Goal: Task Accomplishment & Management: Use online tool/utility

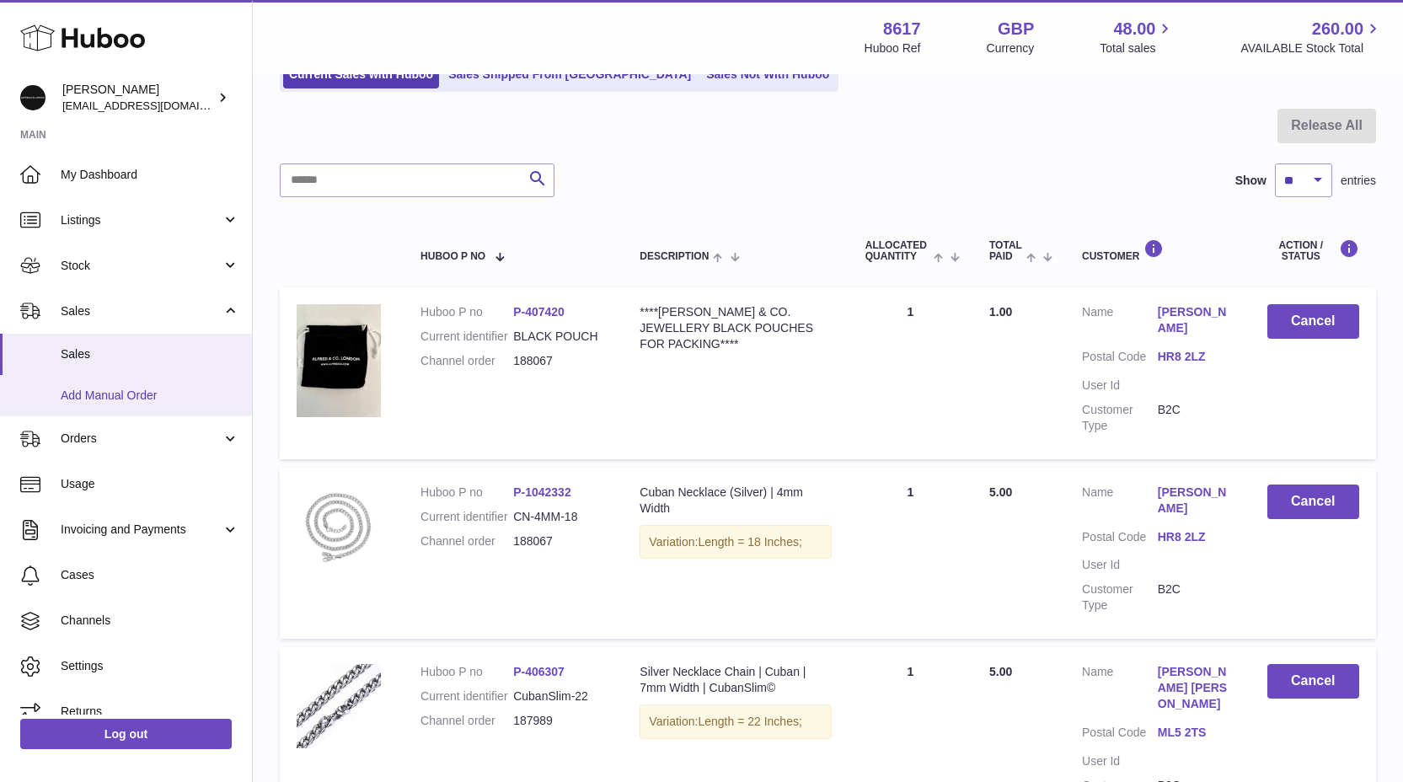
click at [125, 385] on link "Add Manual Order" at bounding box center [126, 395] width 252 height 41
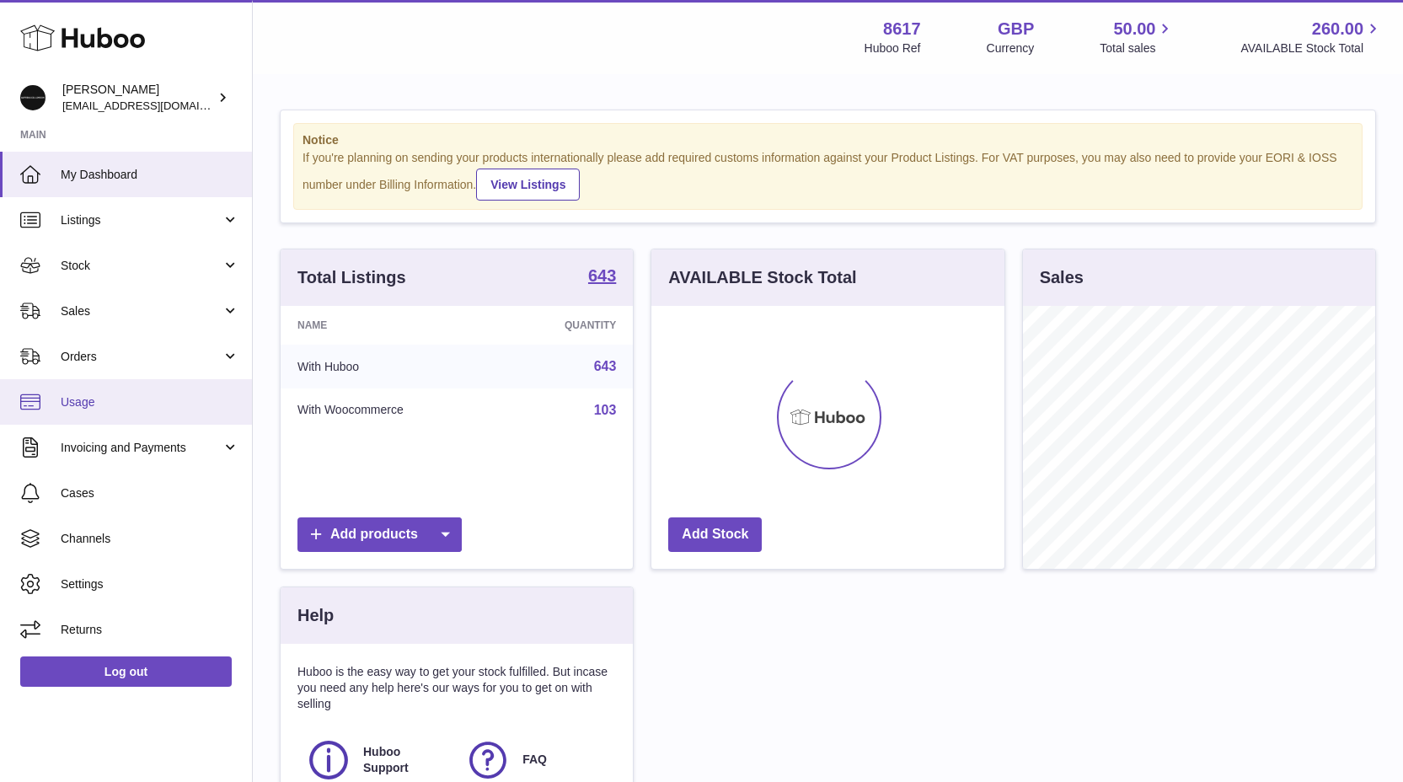
scroll to position [263, 353]
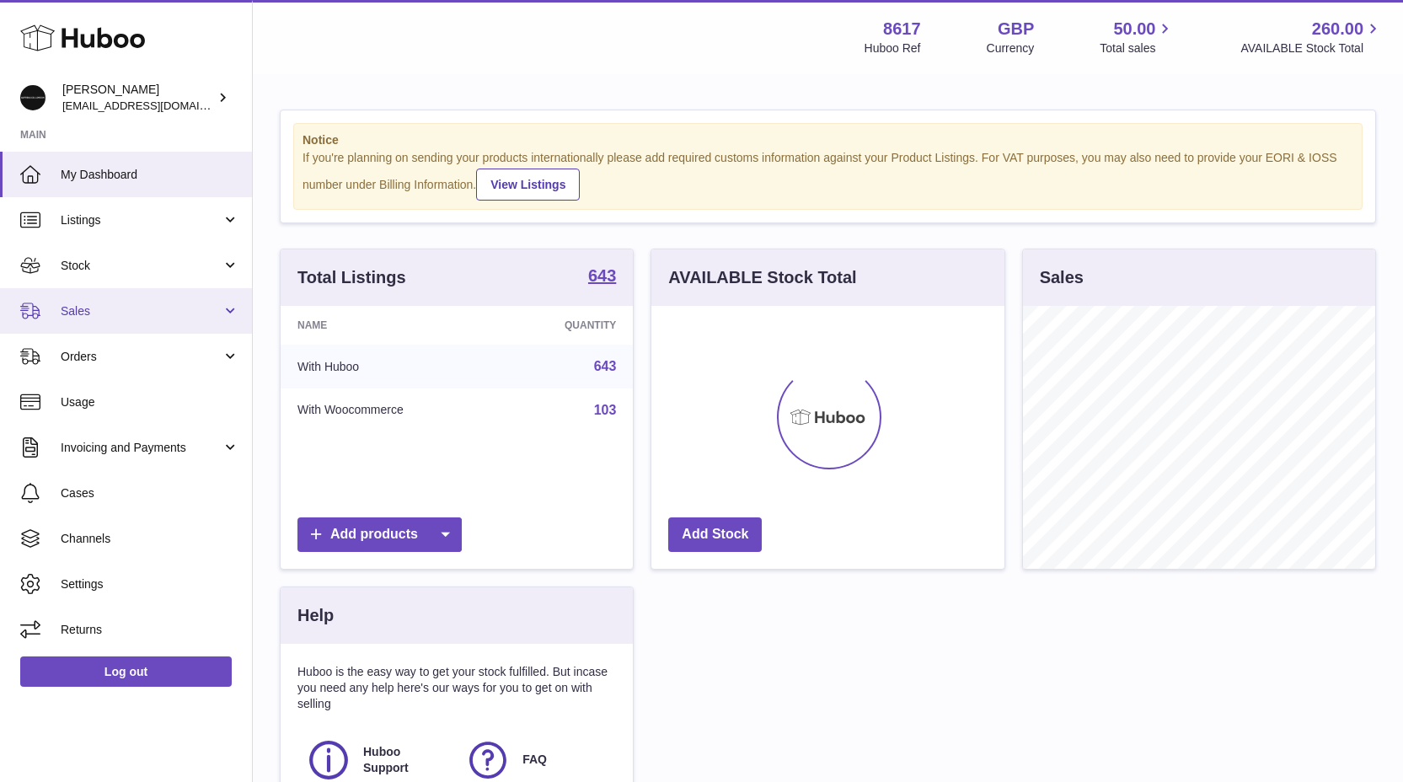
click at [125, 308] on span "Sales" at bounding box center [141, 311] width 161 height 16
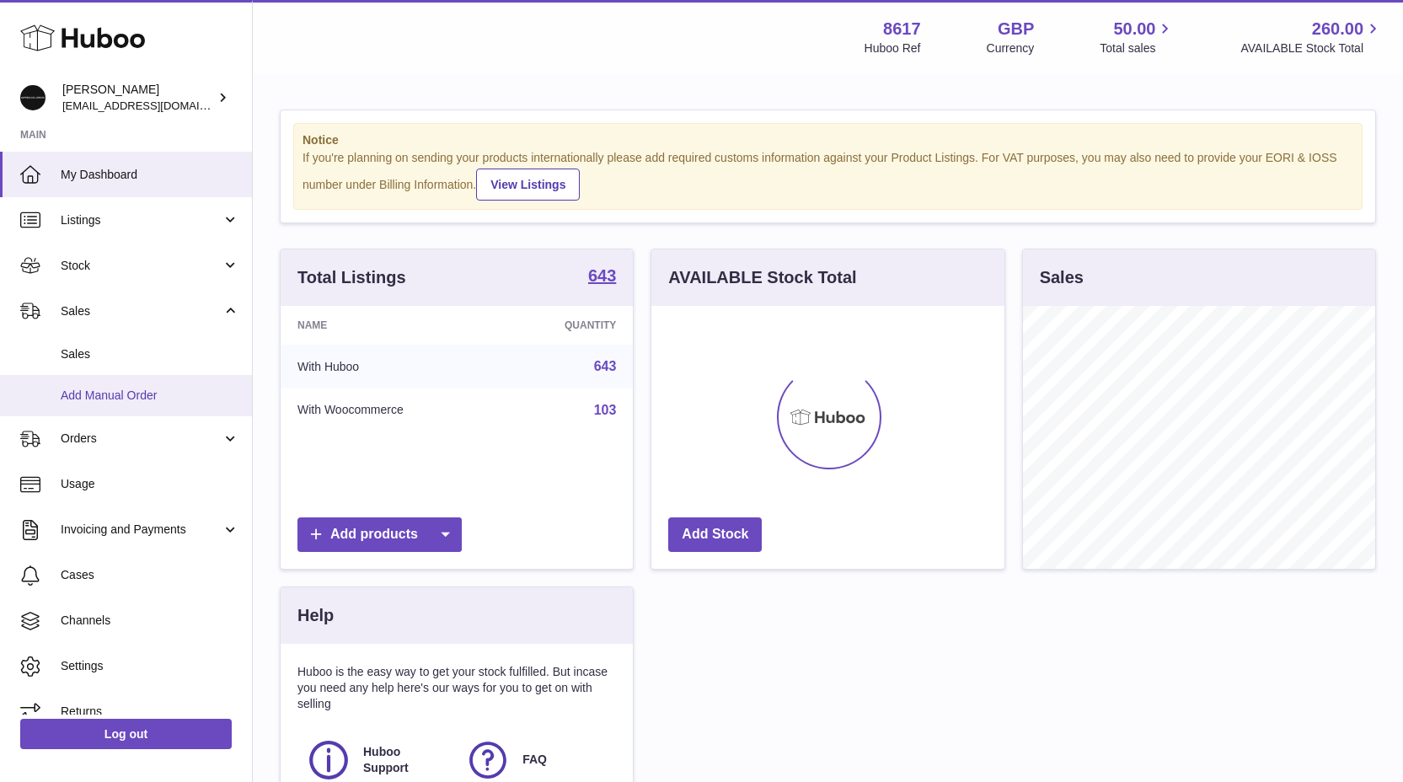
click at [123, 393] on span "Add Manual Order" at bounding box center [150, 396] width 179 height 16
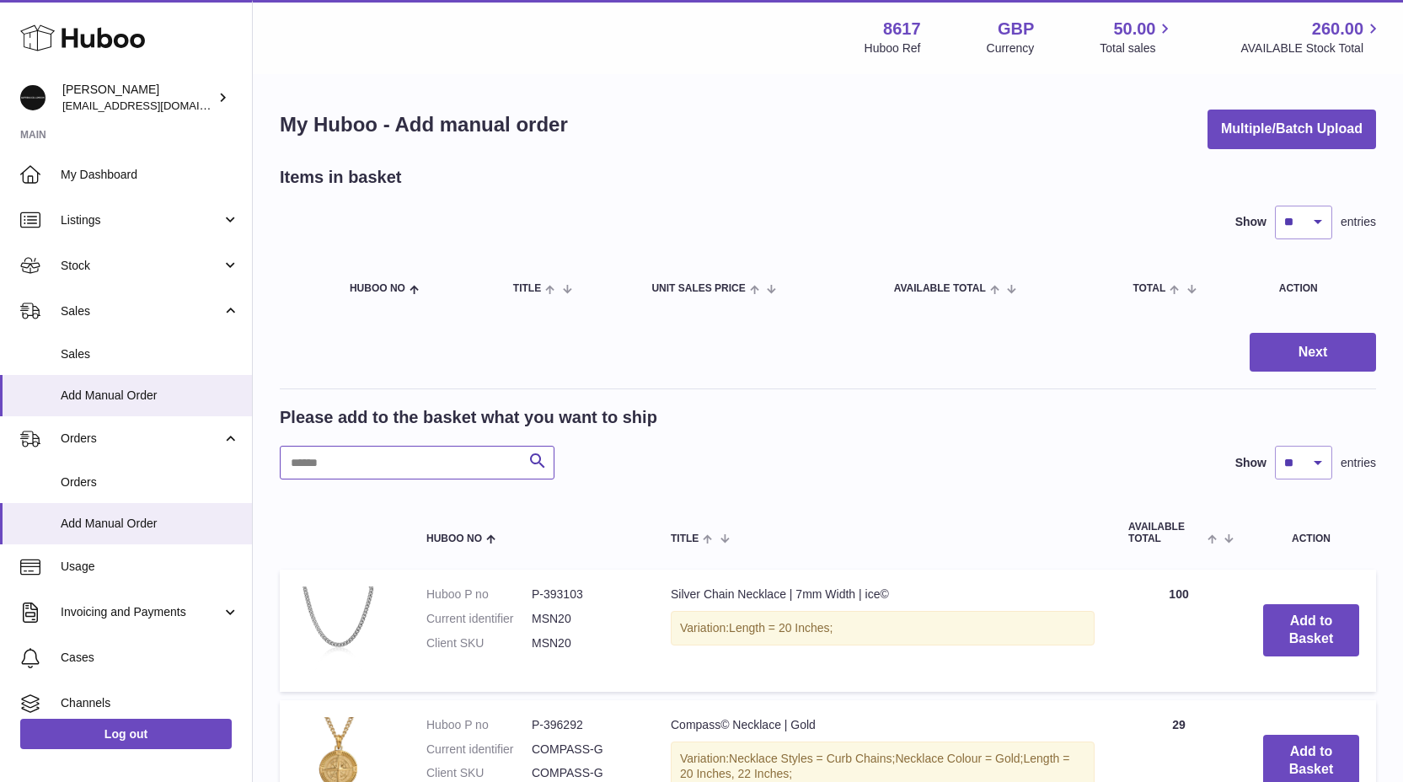
click at [328, 450] on input "text" at bounding box center [417, 463] width 275 height 34
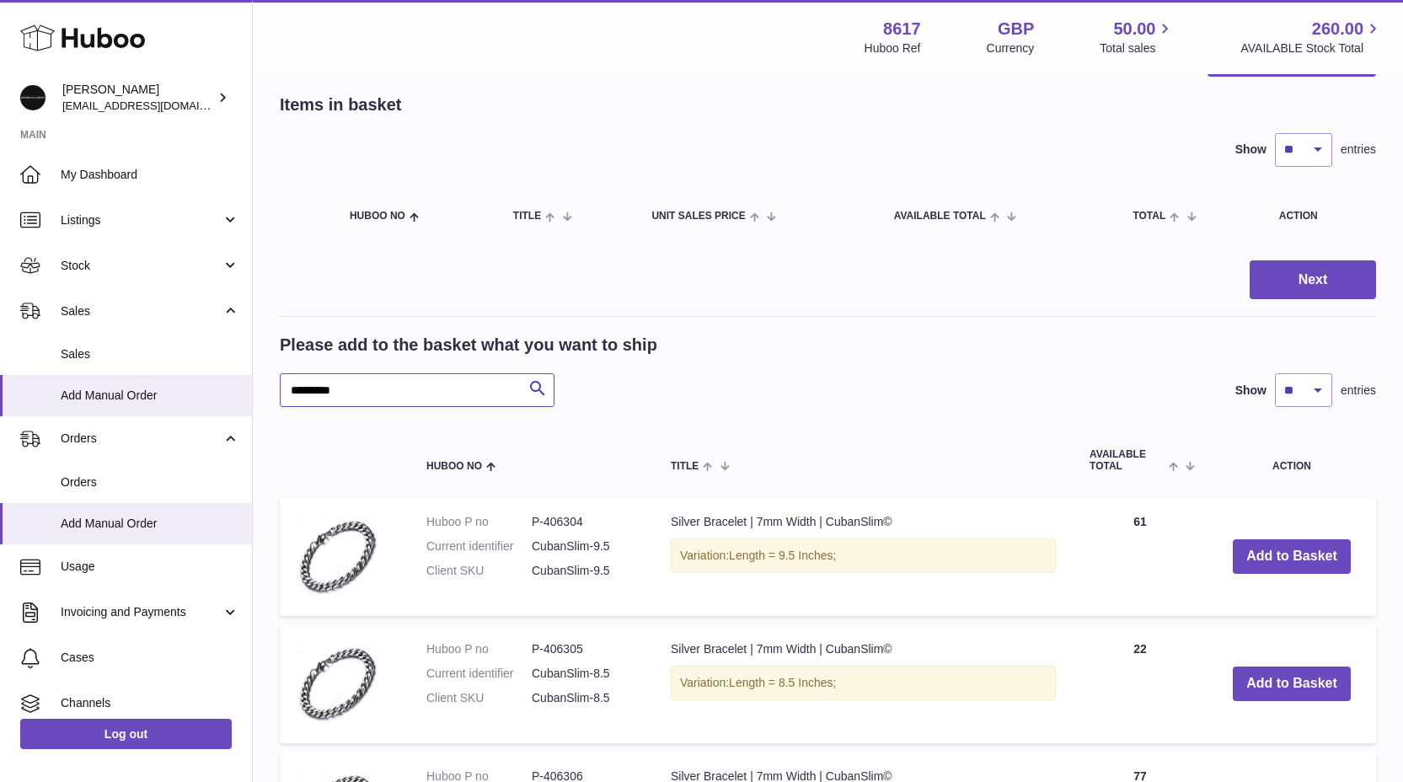
scroll to position [73, 0]
click at [1298, 679] on button "Add to Basket" at bounding box center [1292, 683] width 118 height 35
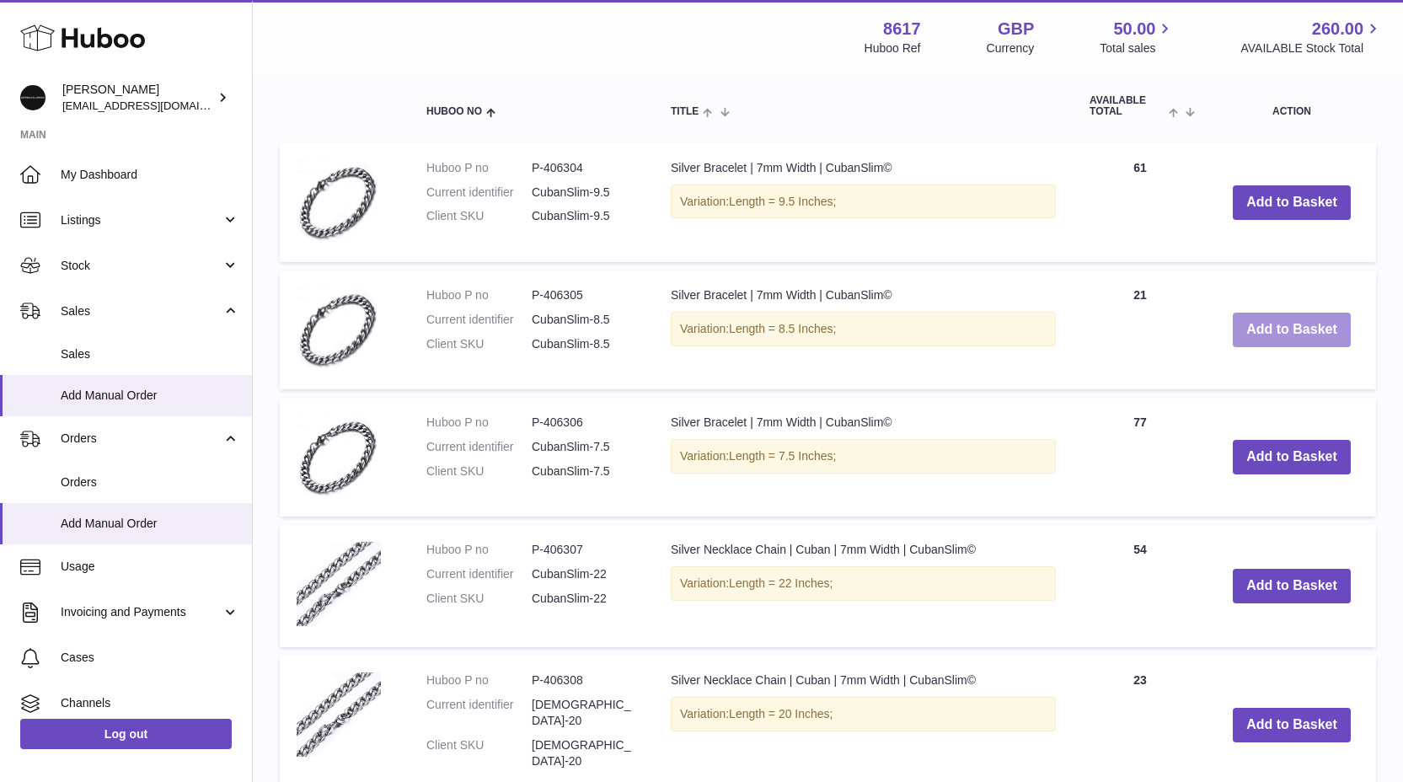
scroll to position [597, 0]
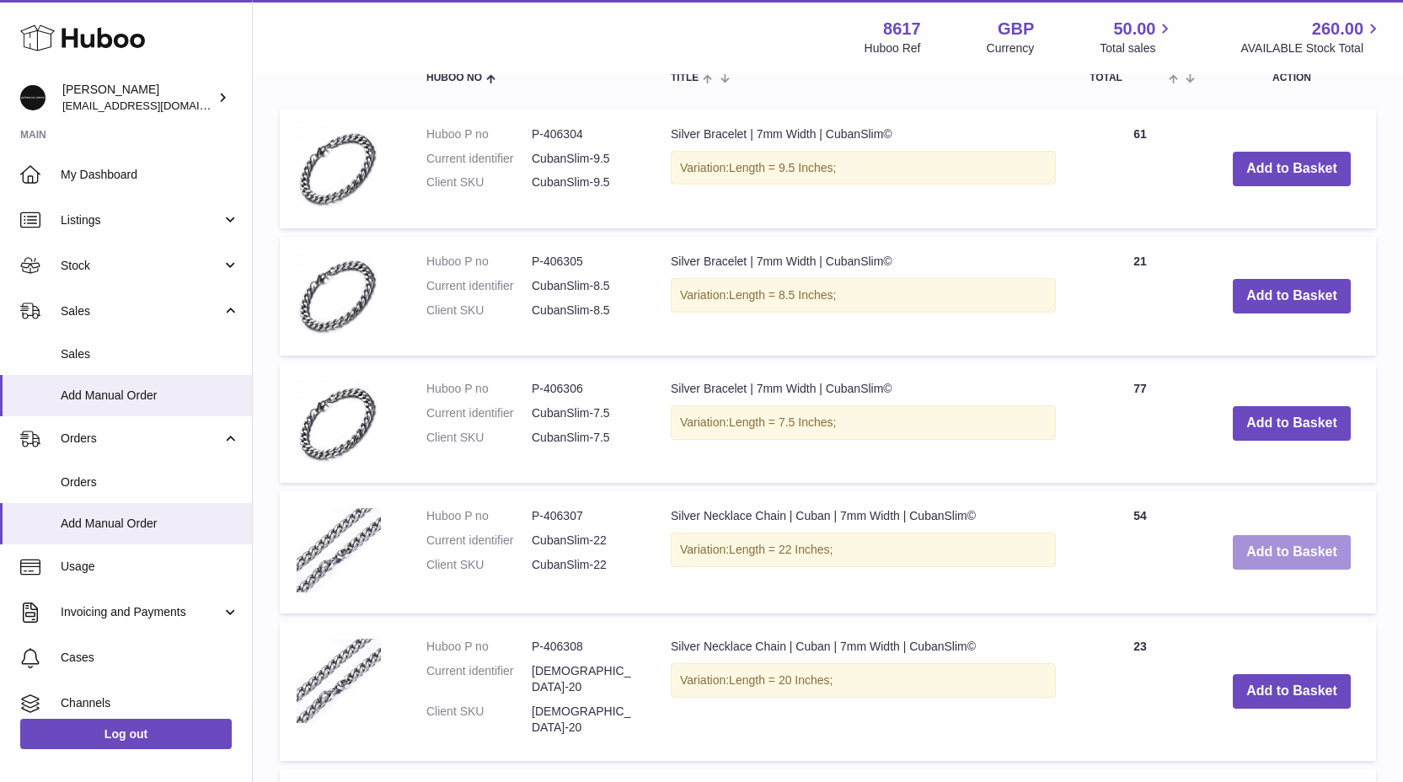
click at [1262, 555] on button "Add to Basket" at bounding box center [1292, 552] width 118 height 35
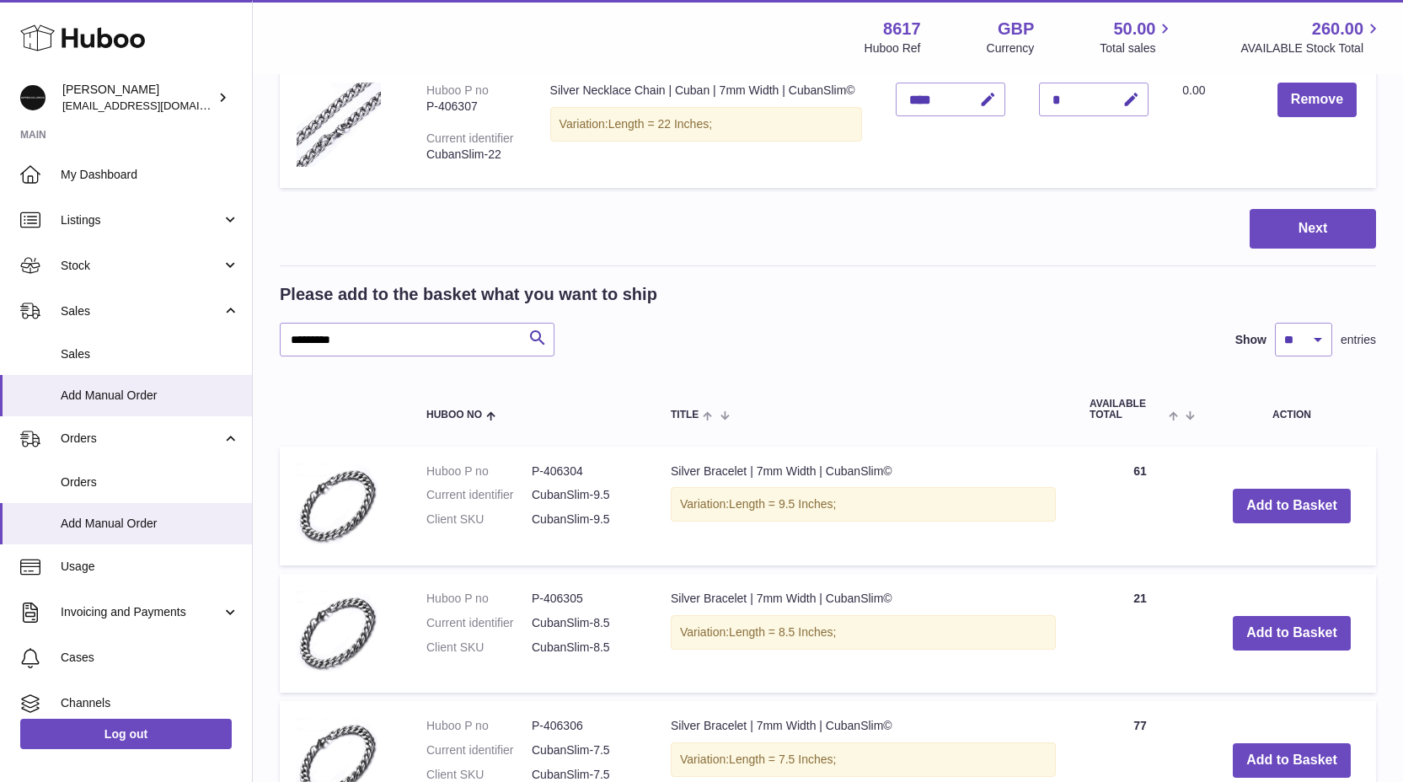
scroll to position [365, 0]
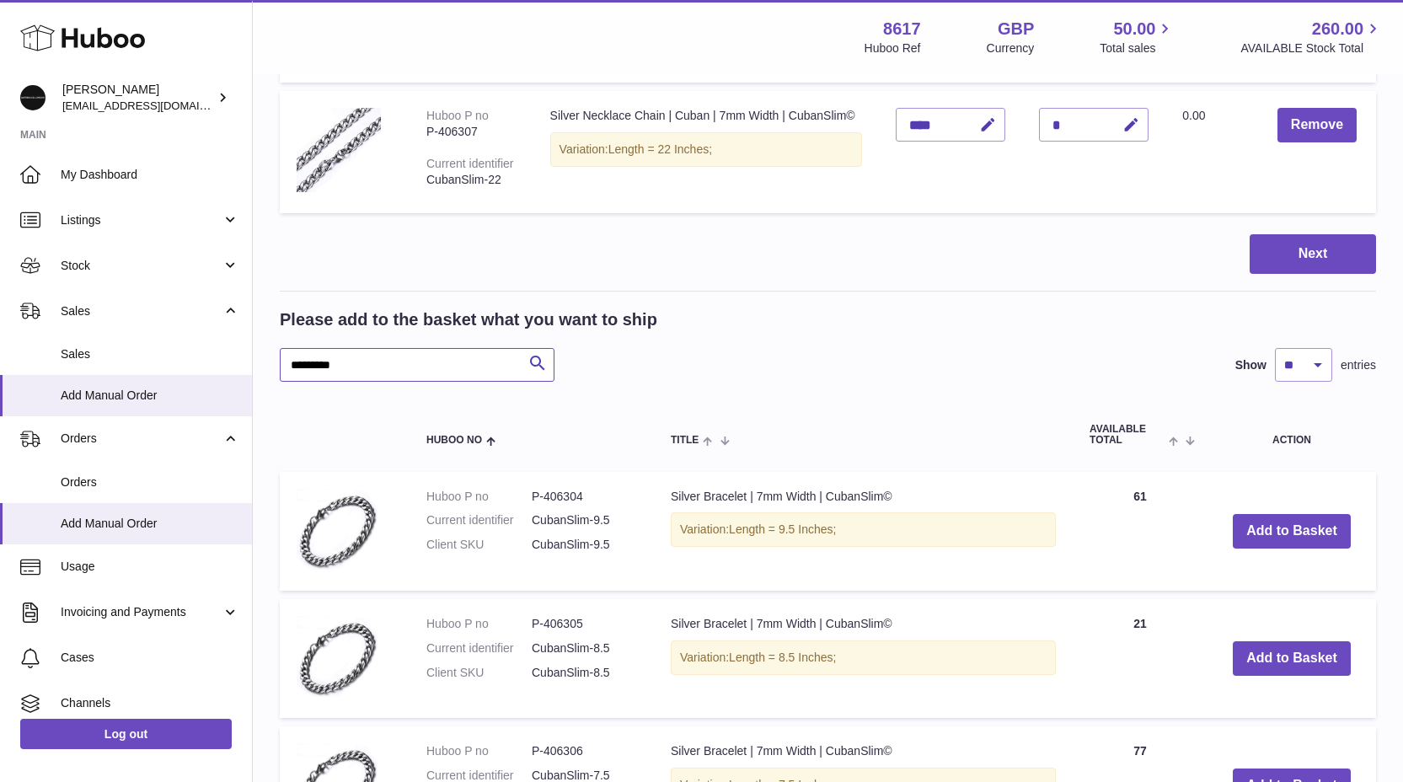
click at [309, 368] on input "*********" at bounding box center [417, 365] width 275 height 34
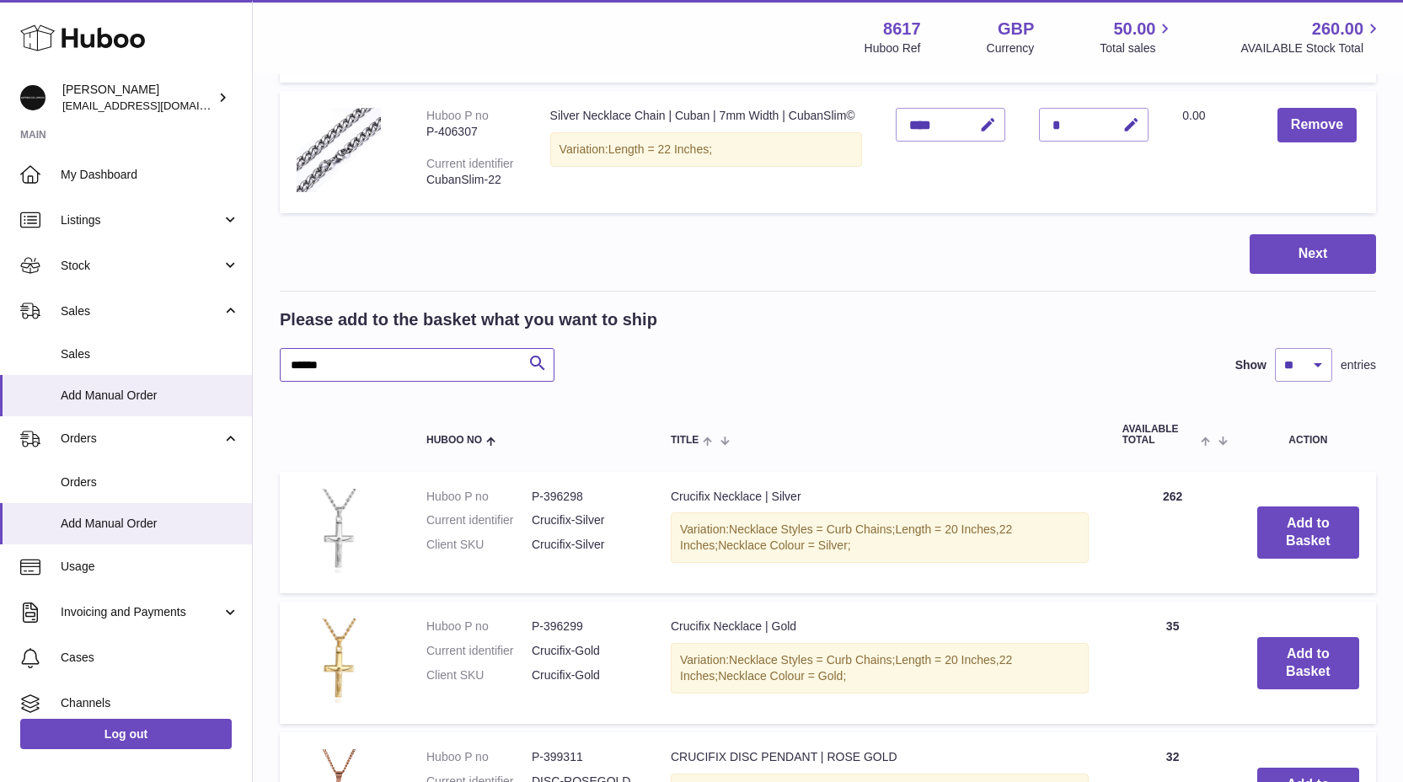
type input "******"
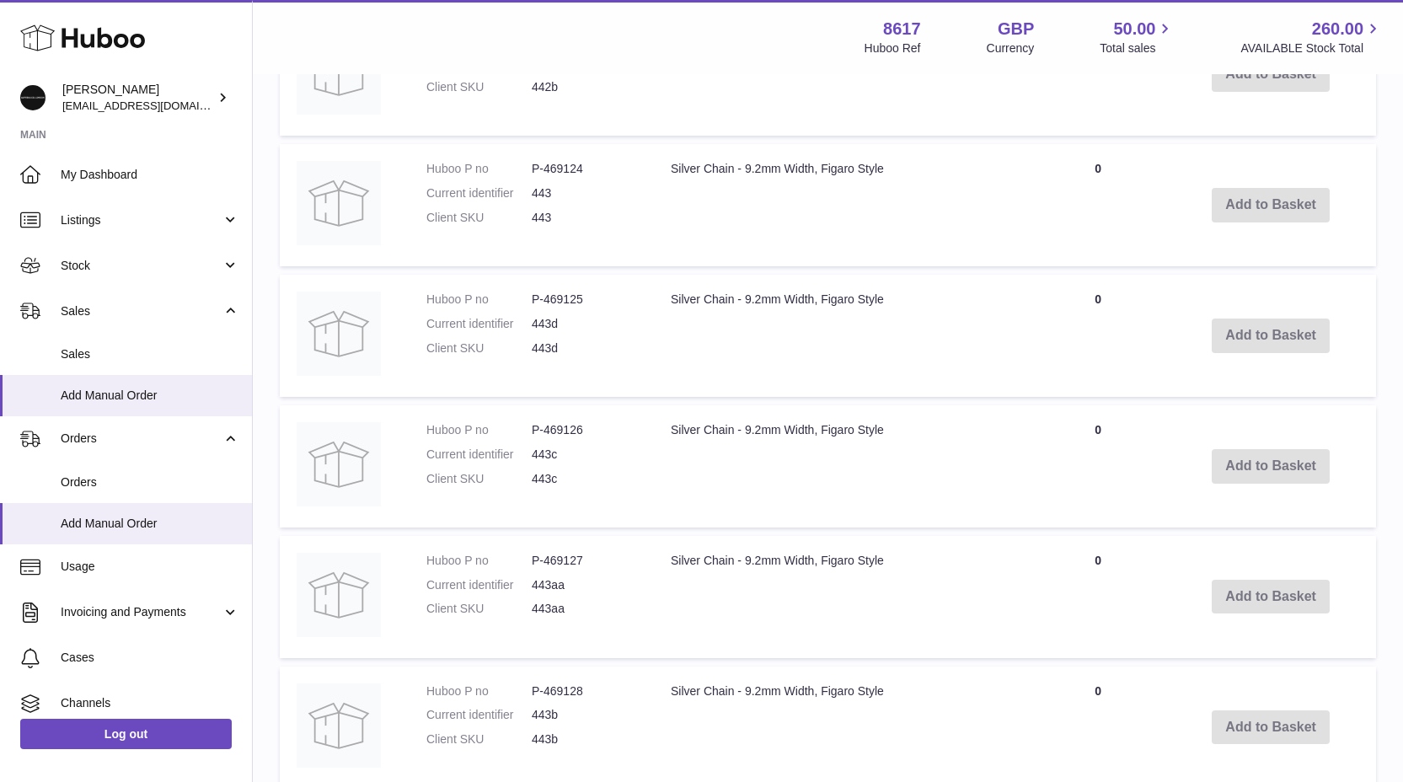
scroll to position [1526, 0]
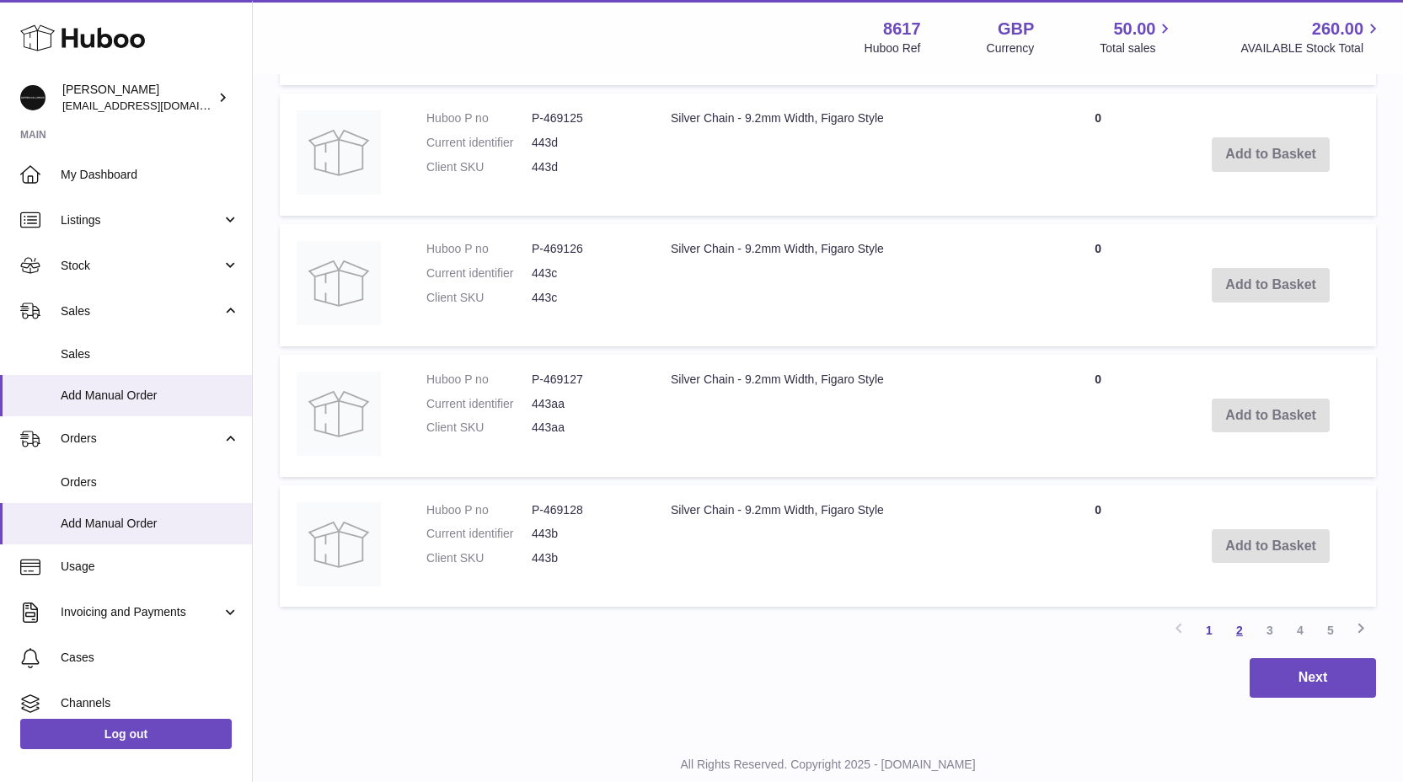
click at [1236, 630] on link "2" at bounding box center [1240, 630] width 30 height 30
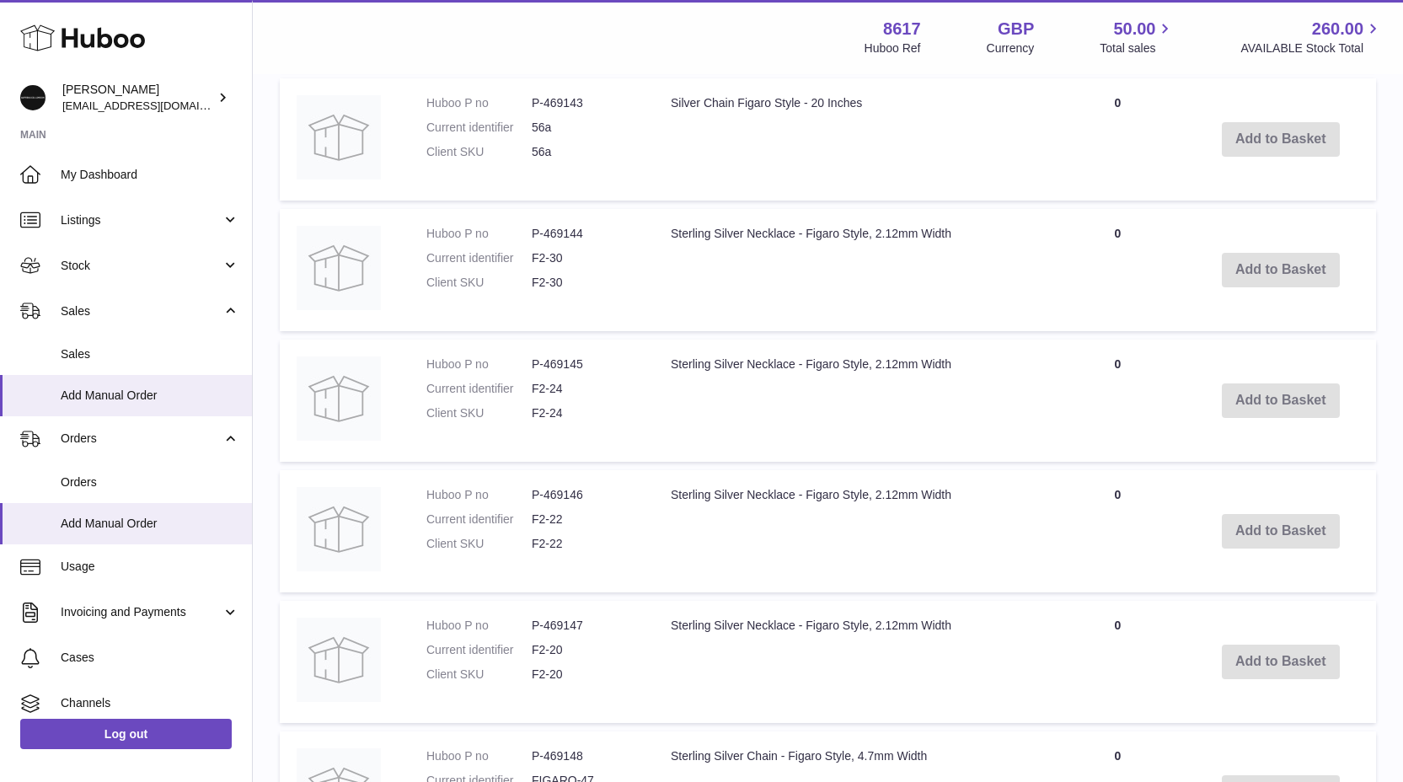
scroll to position [1575, 0]
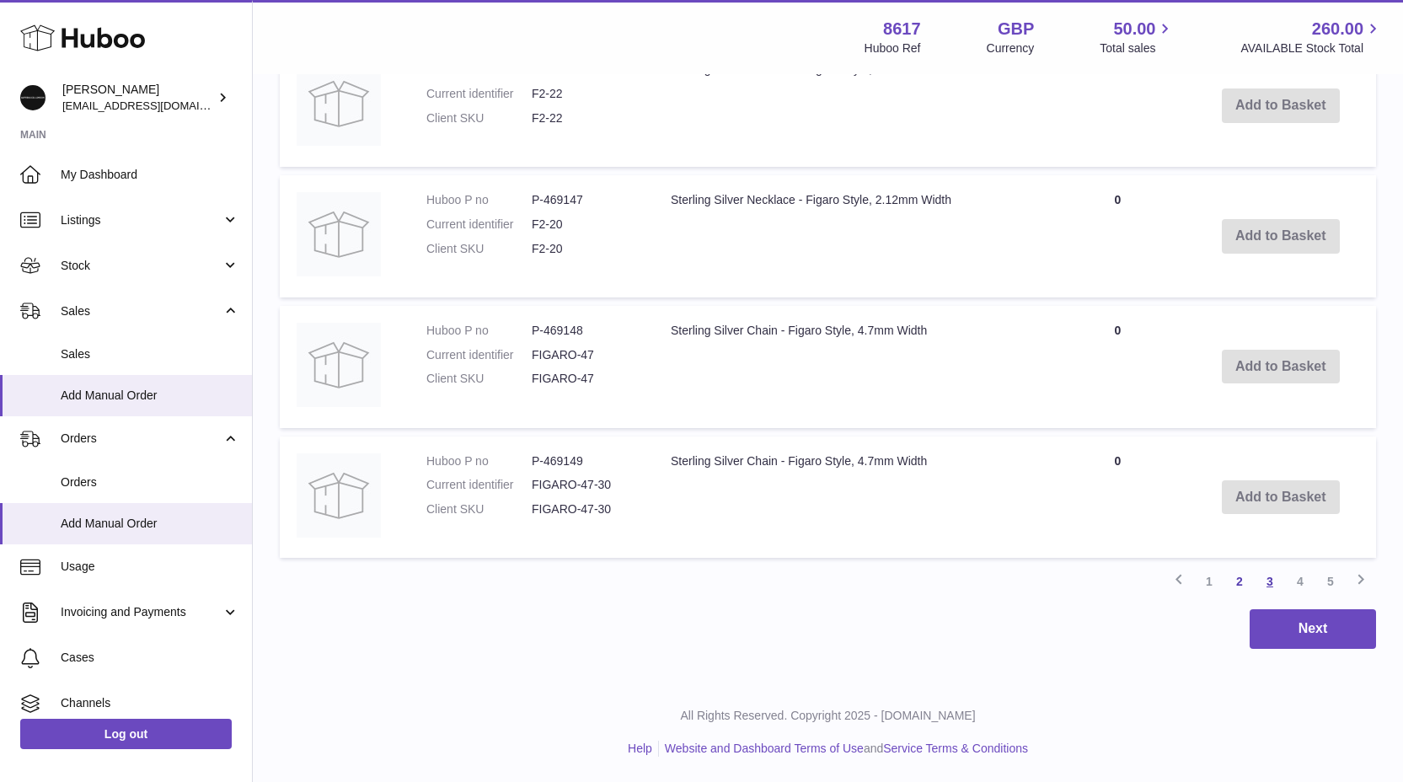
click at [1273, 576] on link "3" at bounding box center [1270, 581] width 30 height 30
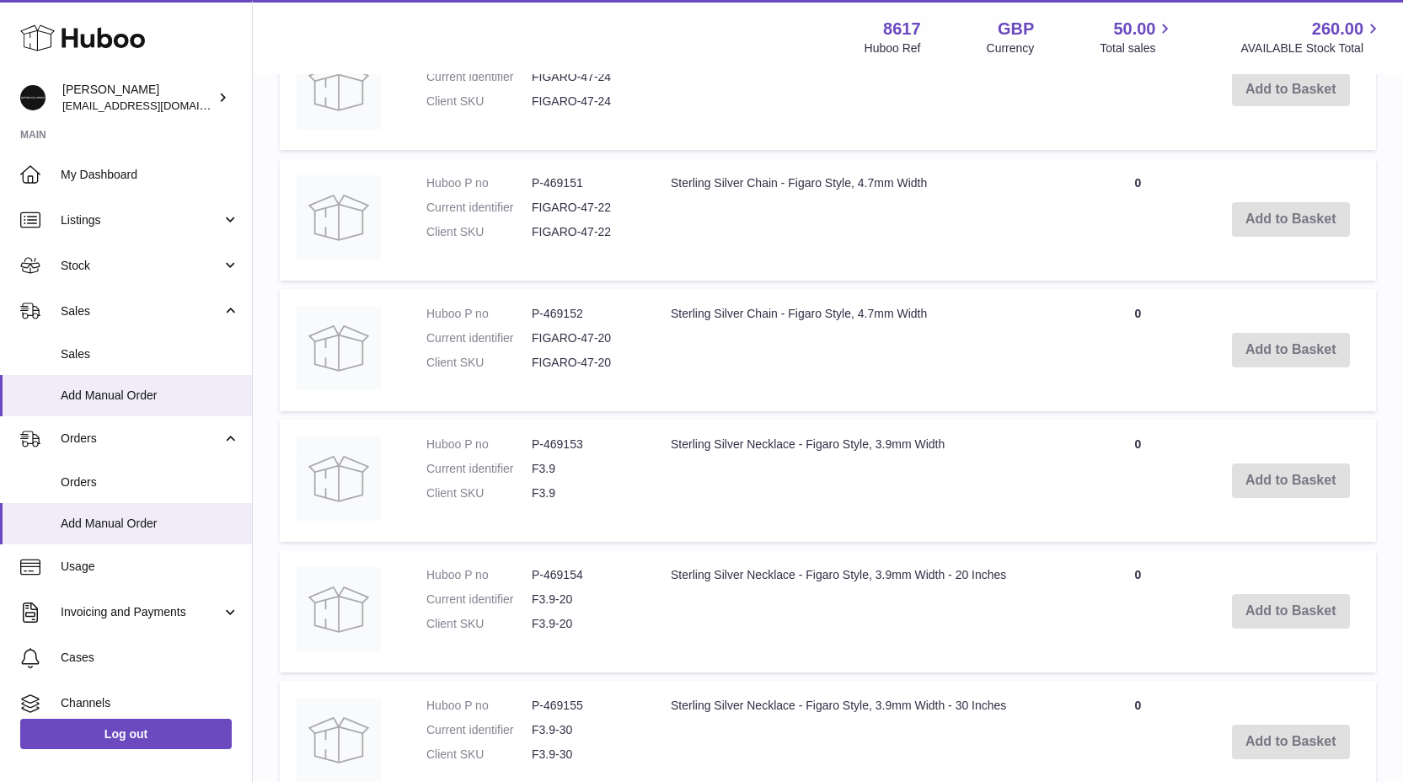
scroll to position [1523, 0]
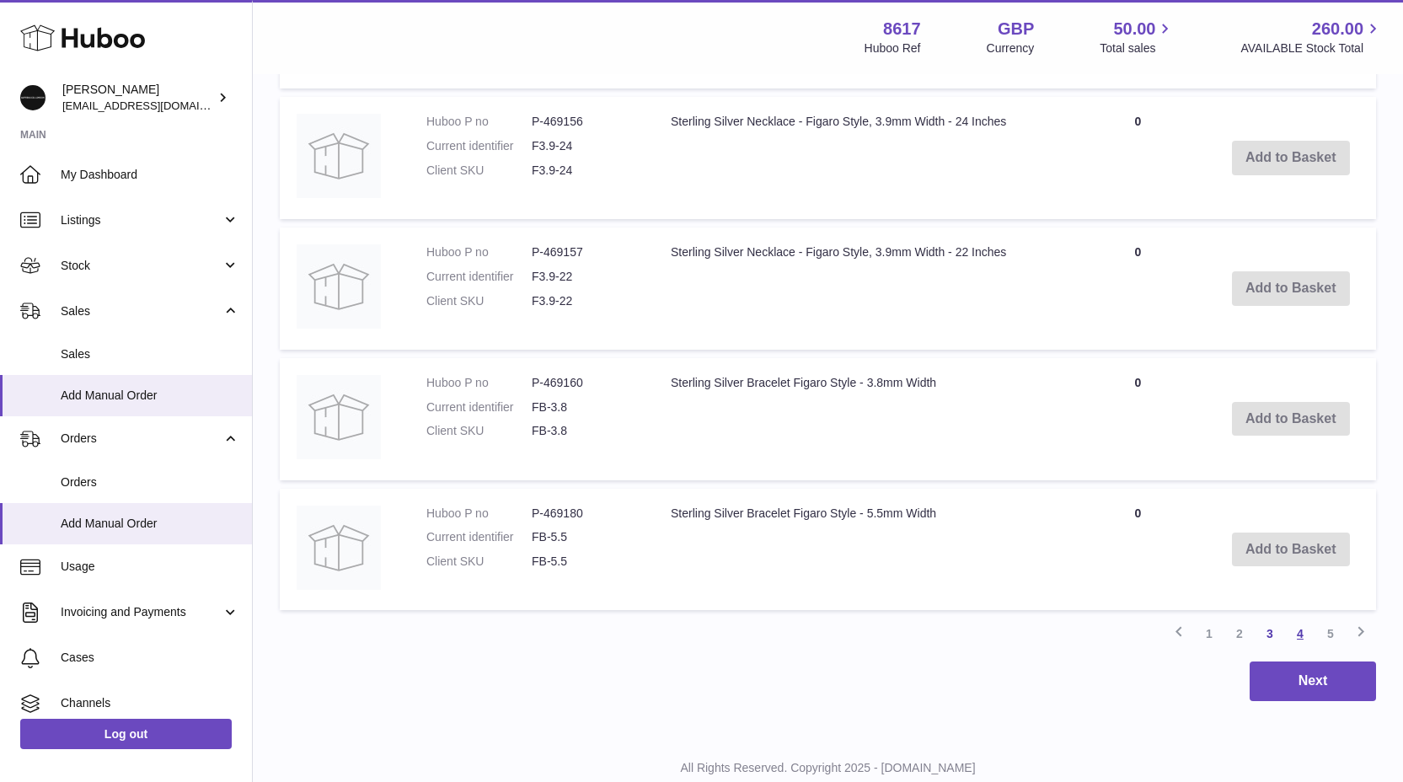
click at [1296, 624] on link "4" at bounding box center [1300, 634] width 30 height 30
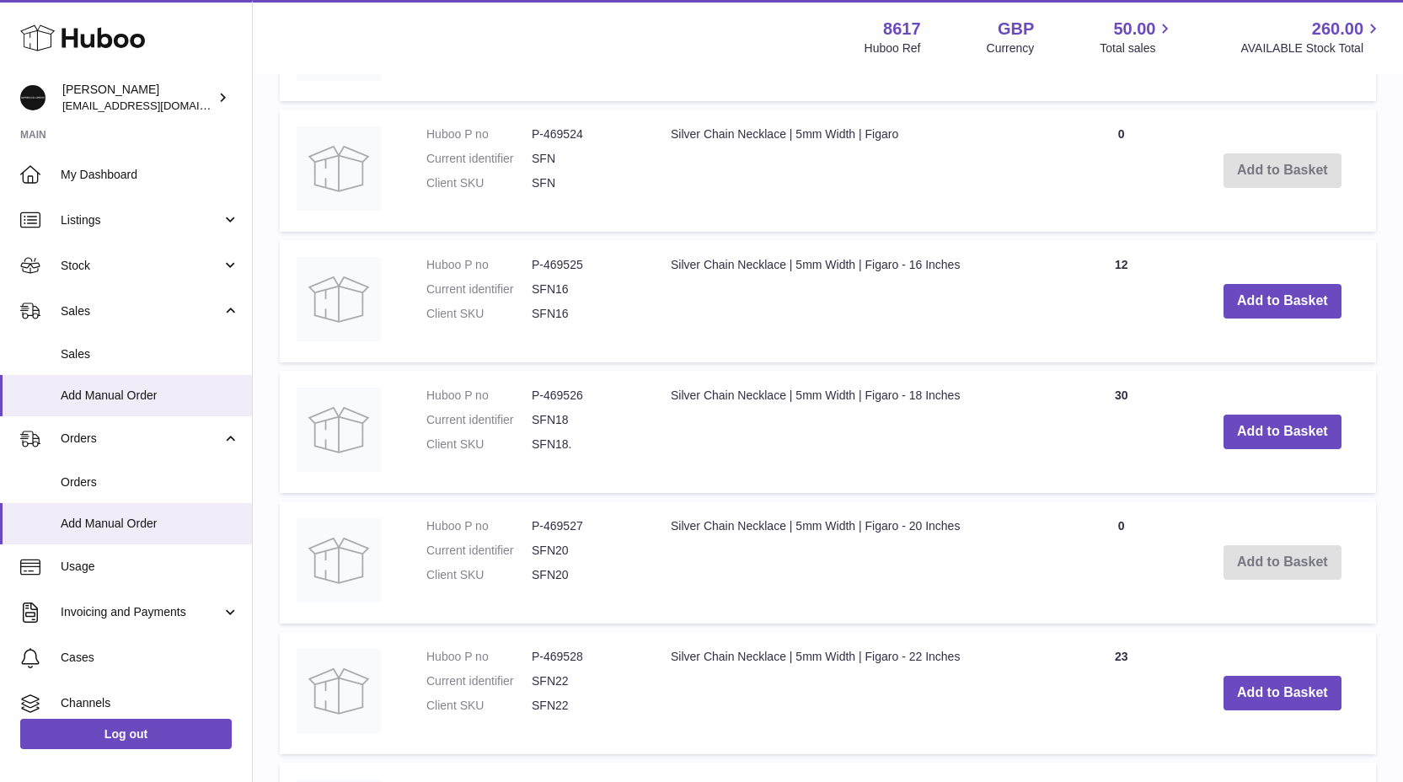
scroll to position [914, 0]
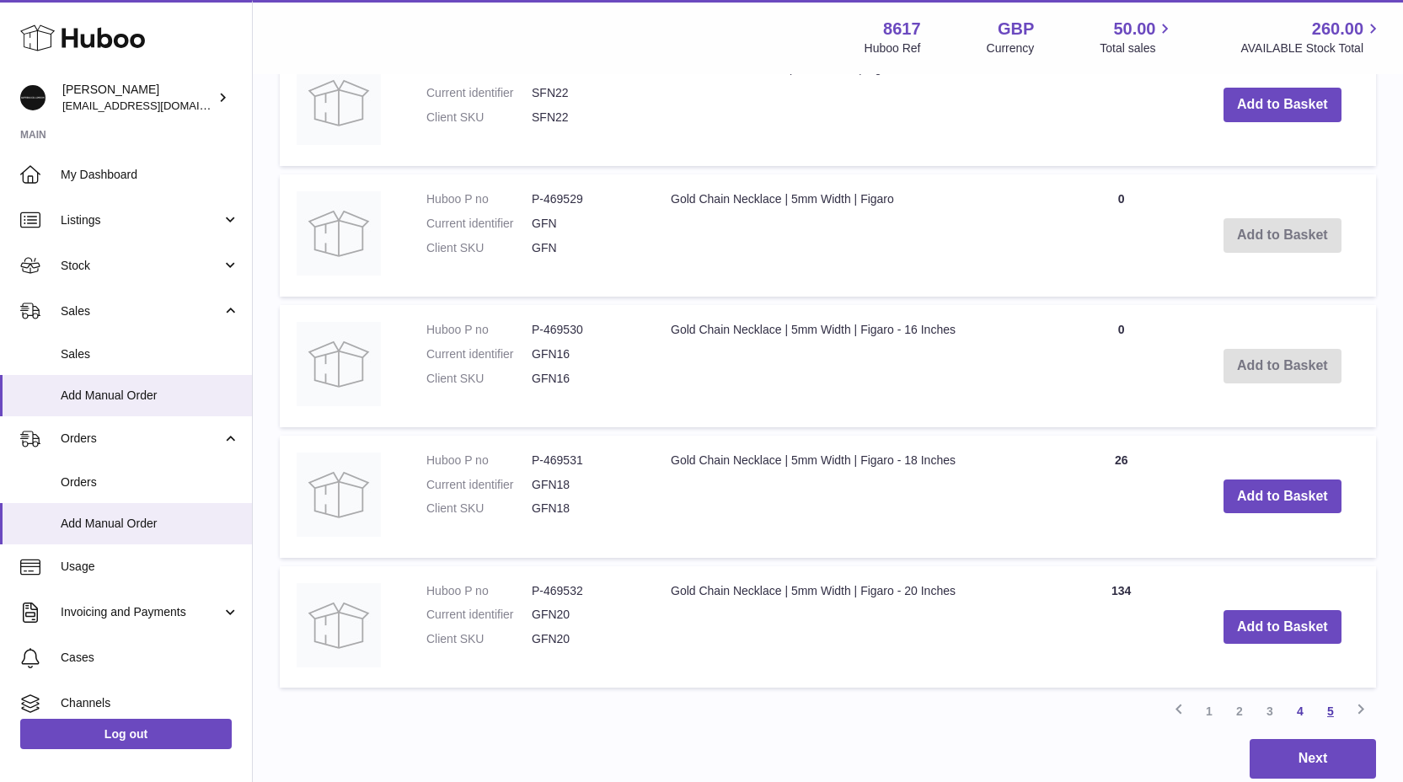
click at [1329, 717] on link "5" at bounding box center [1331, 711] width 30 height 30
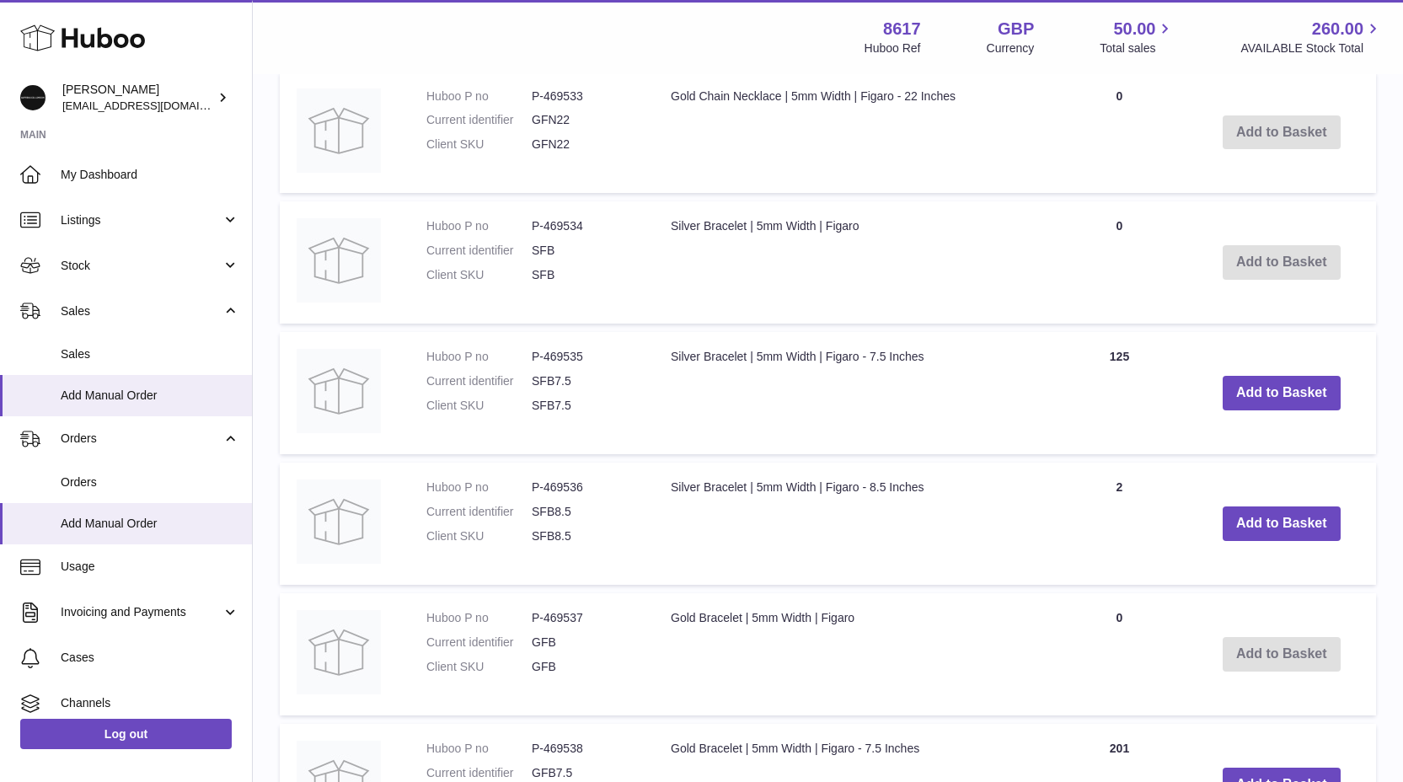
scroll to position [766, 0]
click at [83, 399] on span "Add Manual Order" at bounding box center [150, 396] width 179 height 16
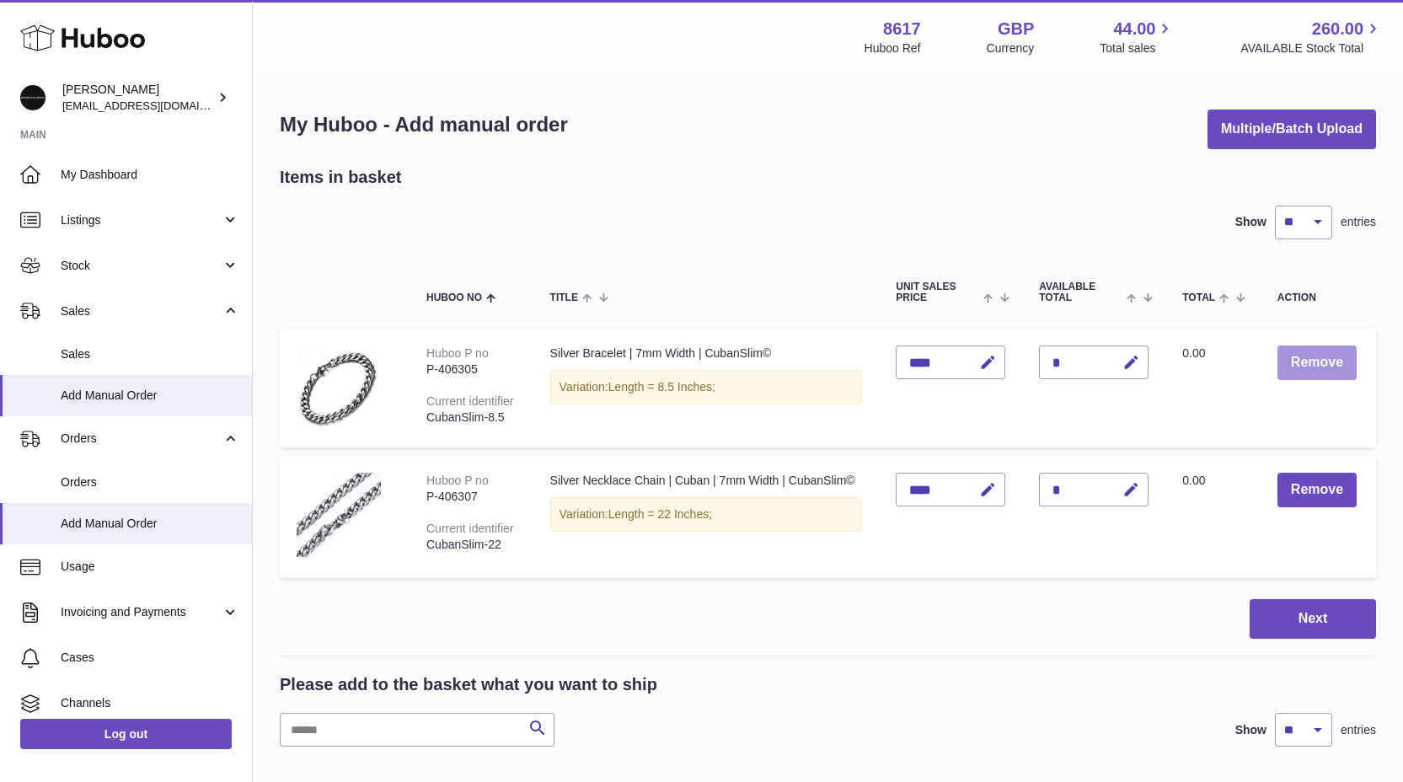
click at [1329, 372] on button "Remove" at bounding box center [1317, 363] width 79 height 35
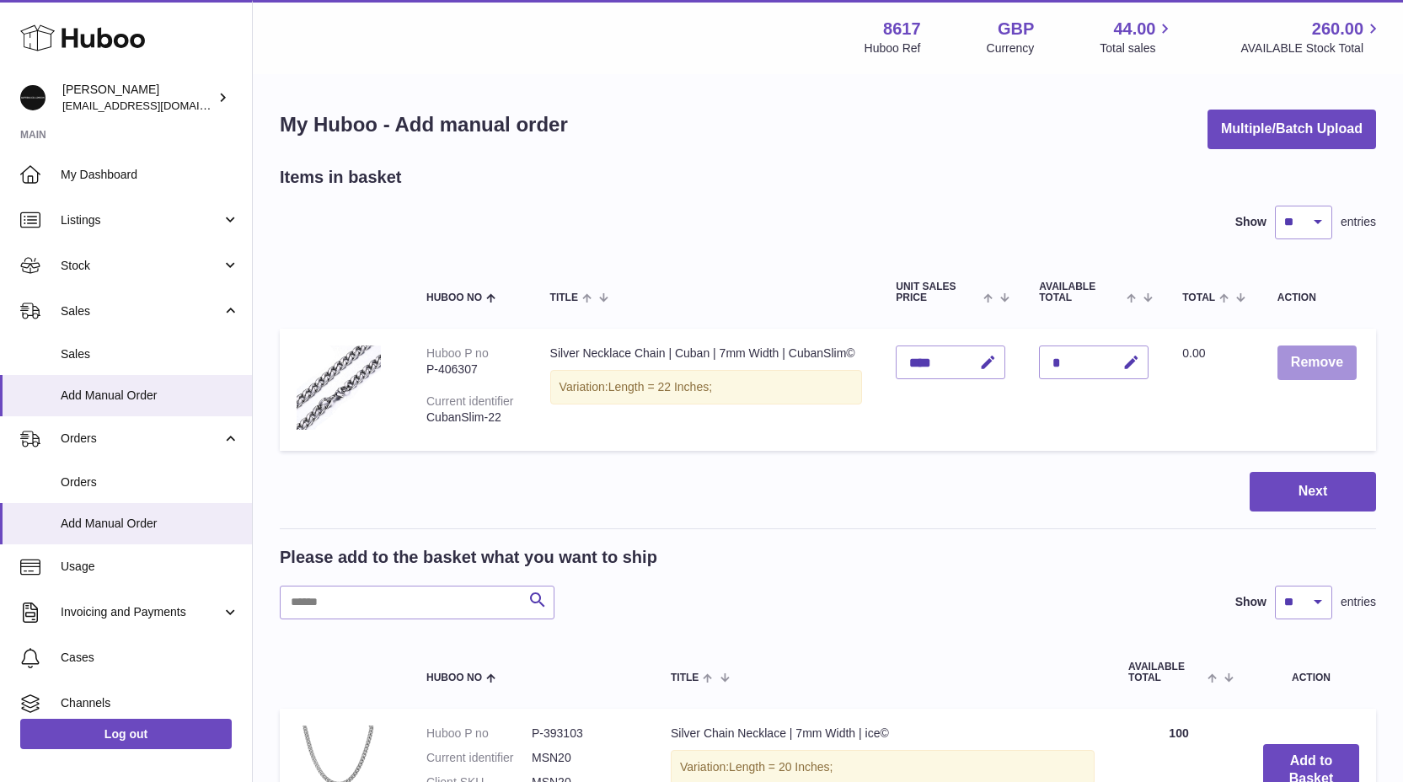
click at [1329, 372] on button "Remove" at bounding box center [1317, 363] width 79 height 35
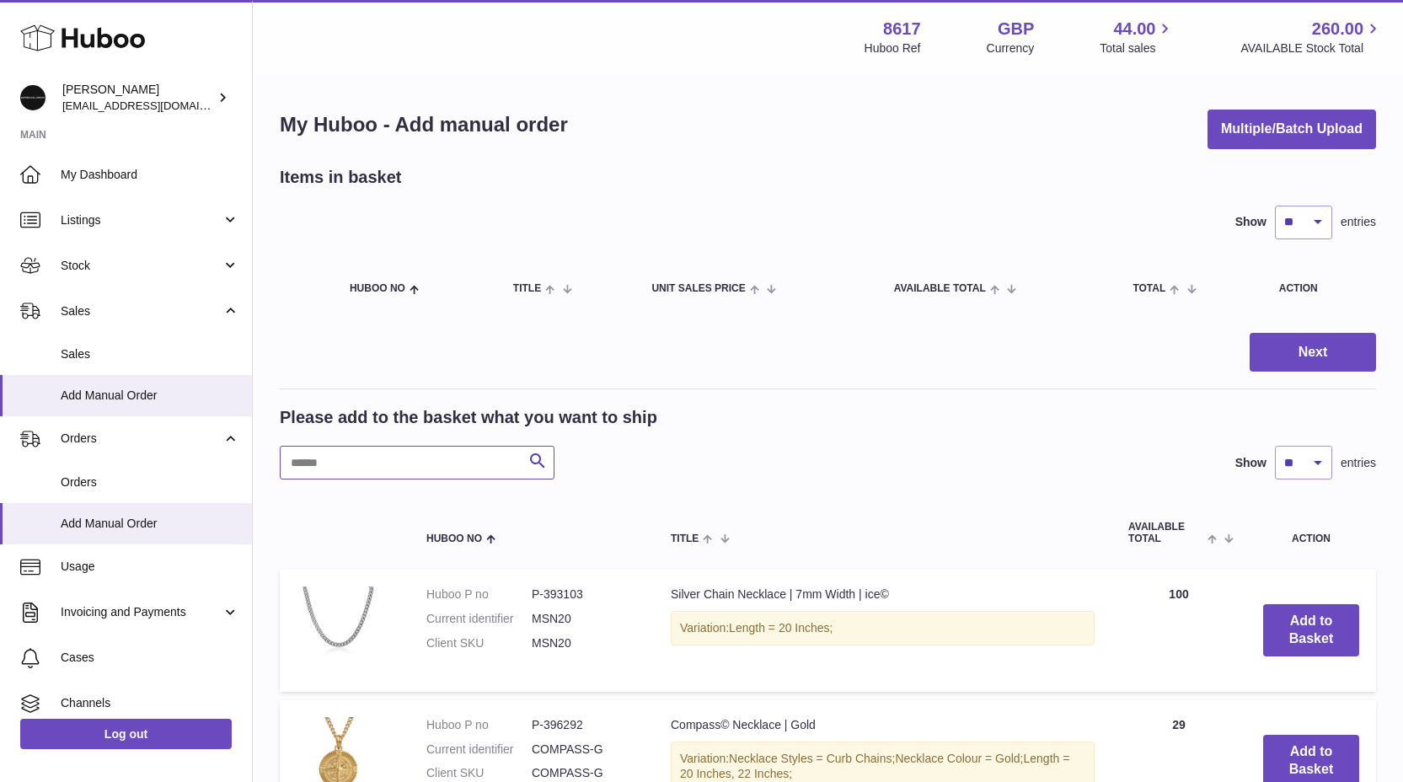
click at [346, 464] on input "text" at bounding box center [417, 463] width 275 height 34
type input "******"
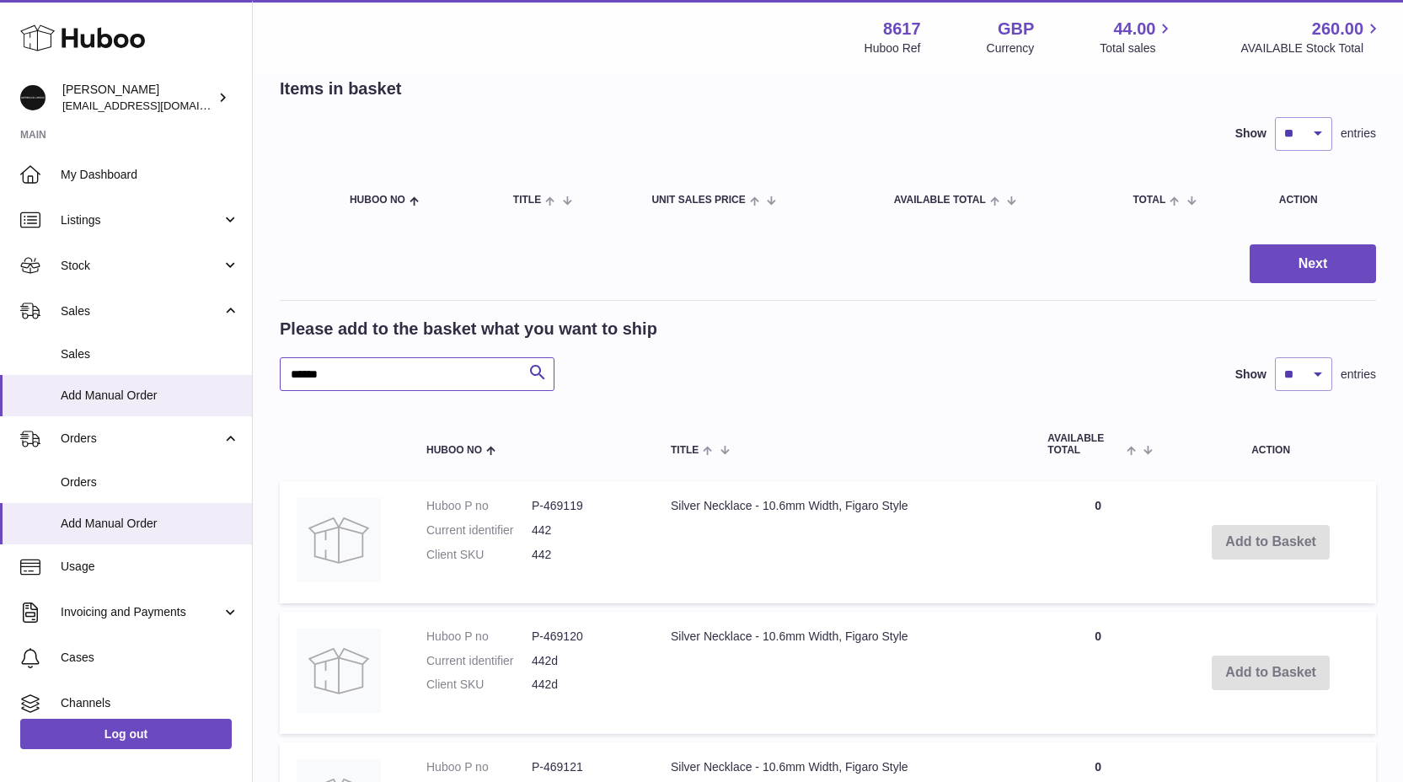
scroll to position [249, 0]
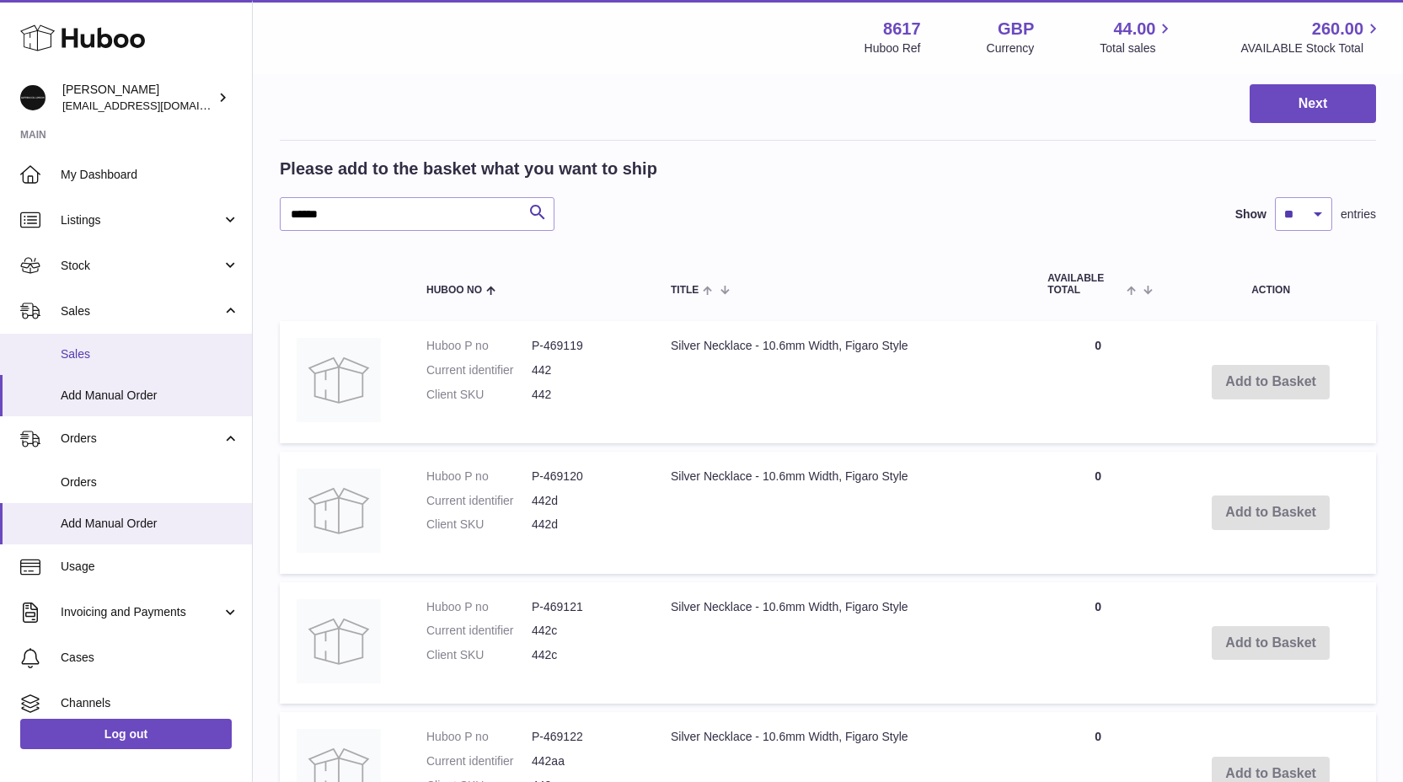
click at [132, 359] on span "Sales" at bounding box center [150, 354] width 179 height 16
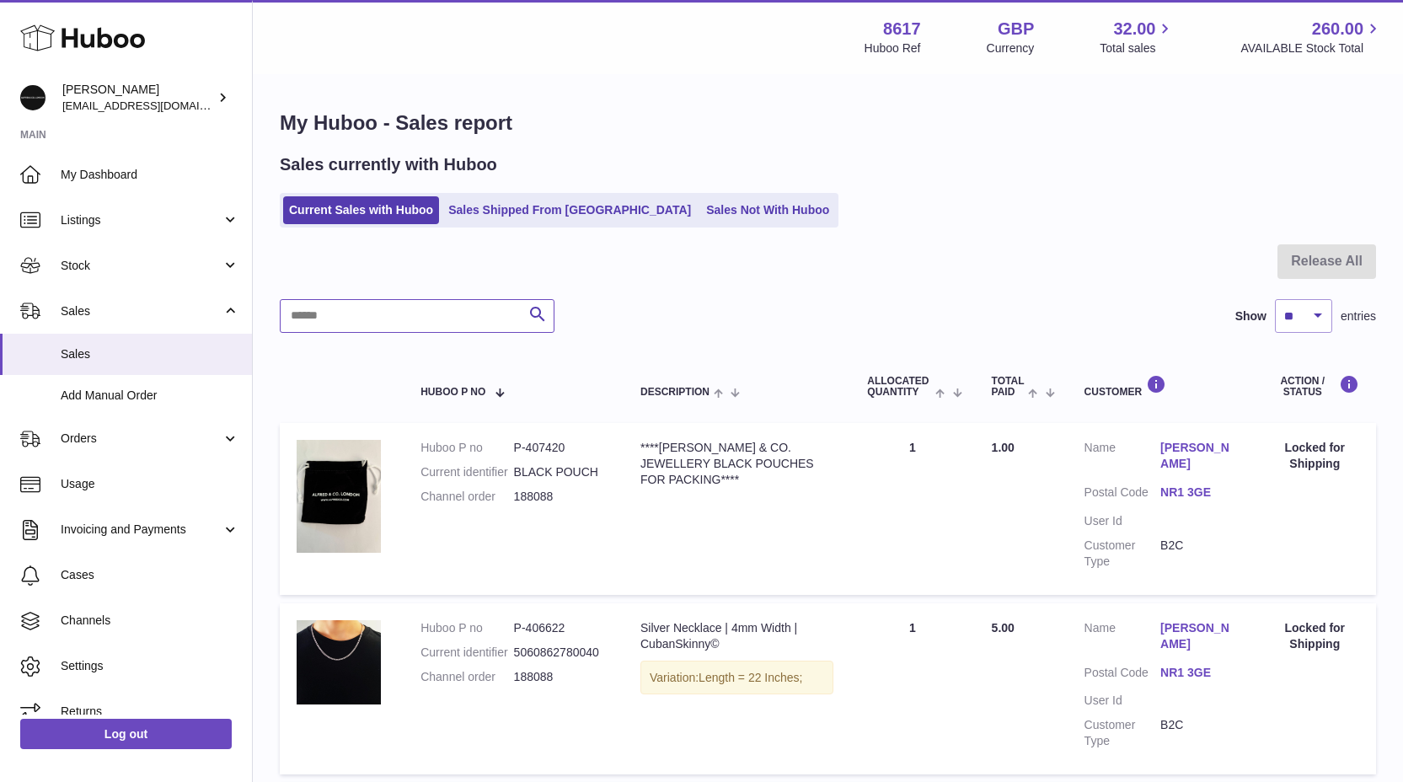
click at [319, 312] on input "text" at bounding box center [417, 316] width 275 height 34
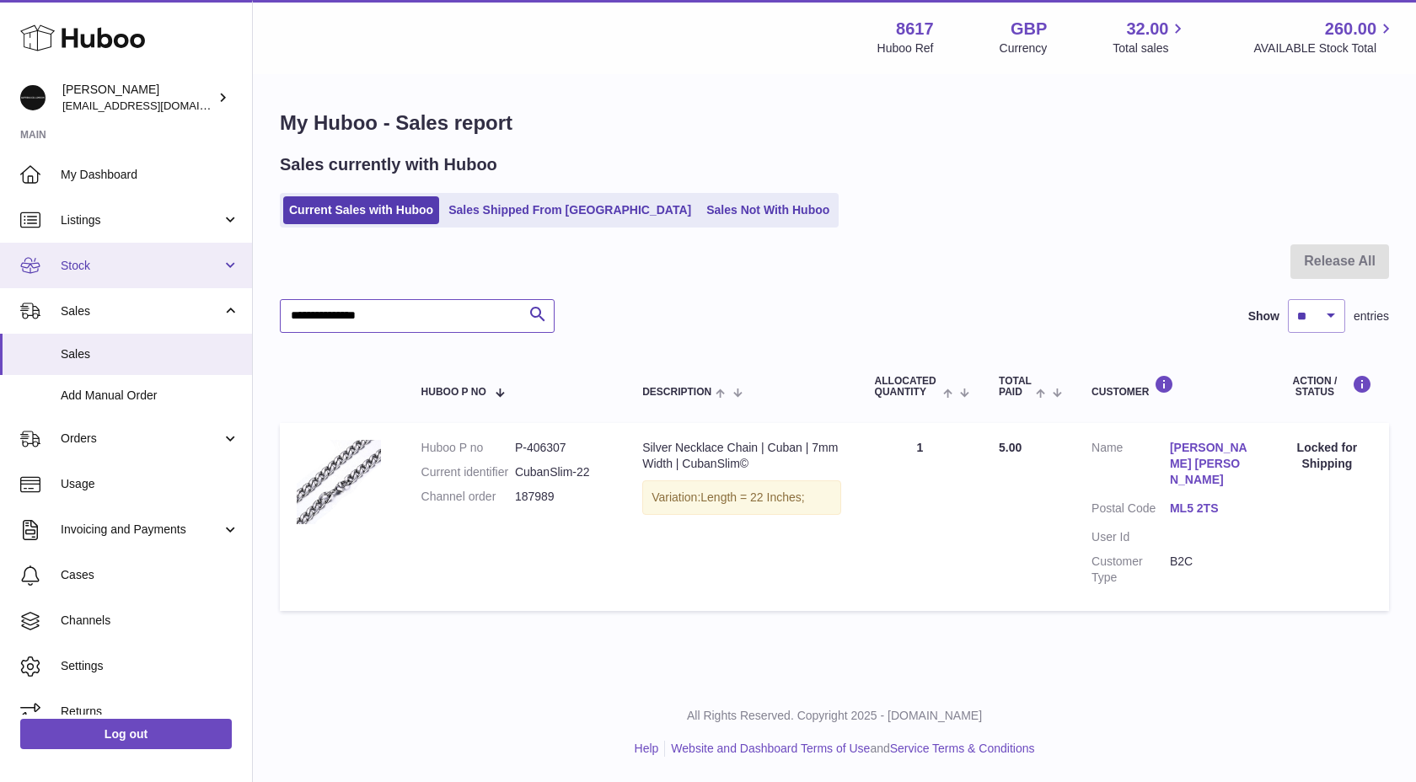
type input "**********"
